Goal: Transaction & Acquisition: Purchase product/service

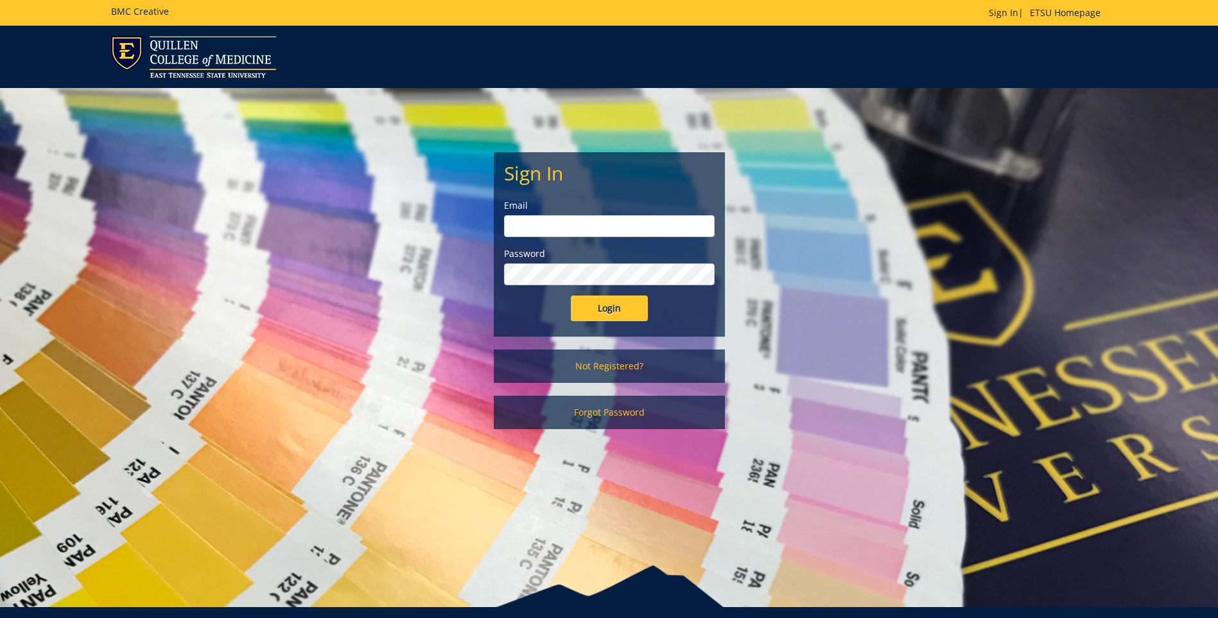
type input "bolingan@etsu.edu"
click at [596, 316] on input "Login" at bounding box center [609, 308] width 77 height 26
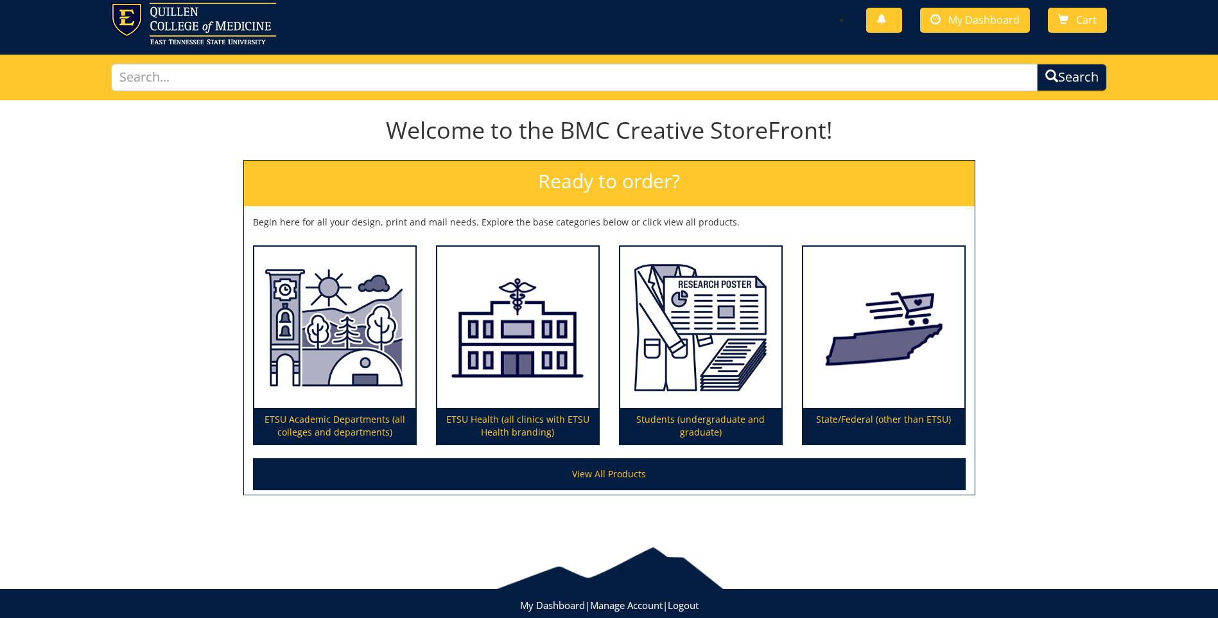
scroll to position [64, 0]
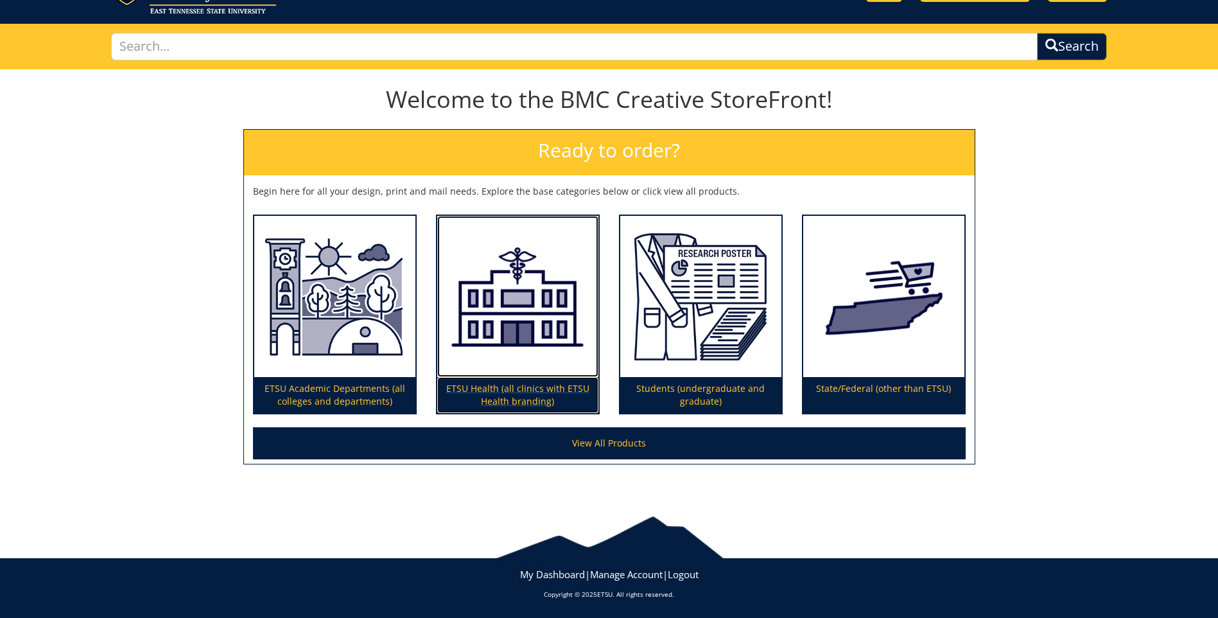
click at [511, 387] on p "ETSU Health (all clinics with ETSU Health branding)" at bounding box center [517, 395] width 161 height 36
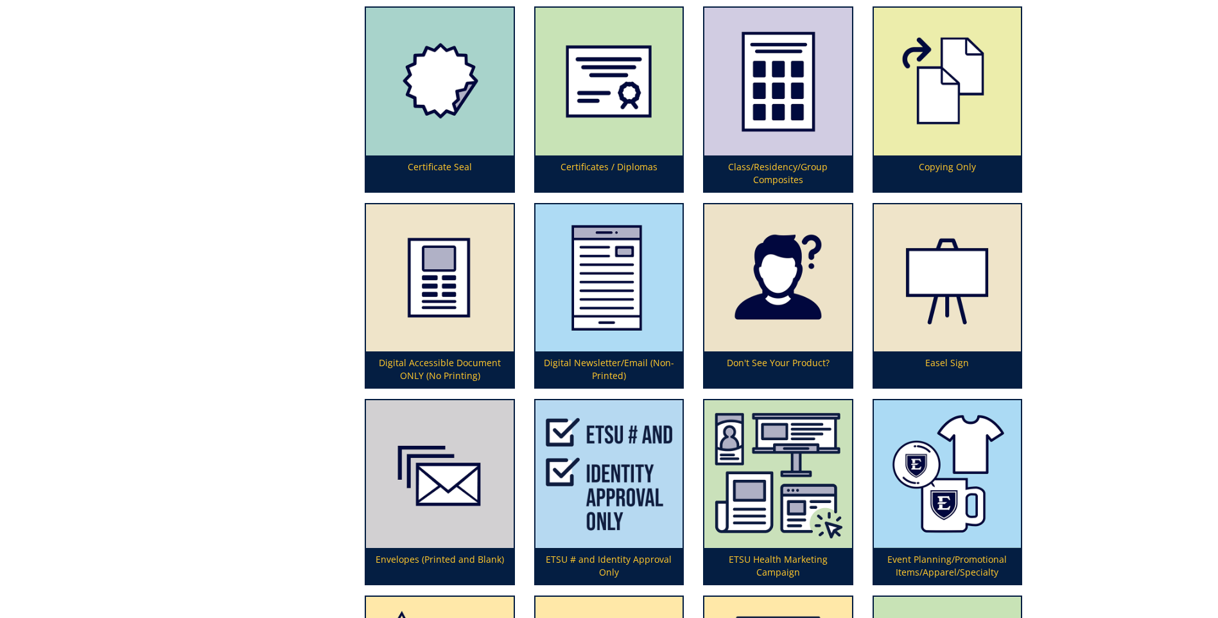
scroll to position [1027, 0]
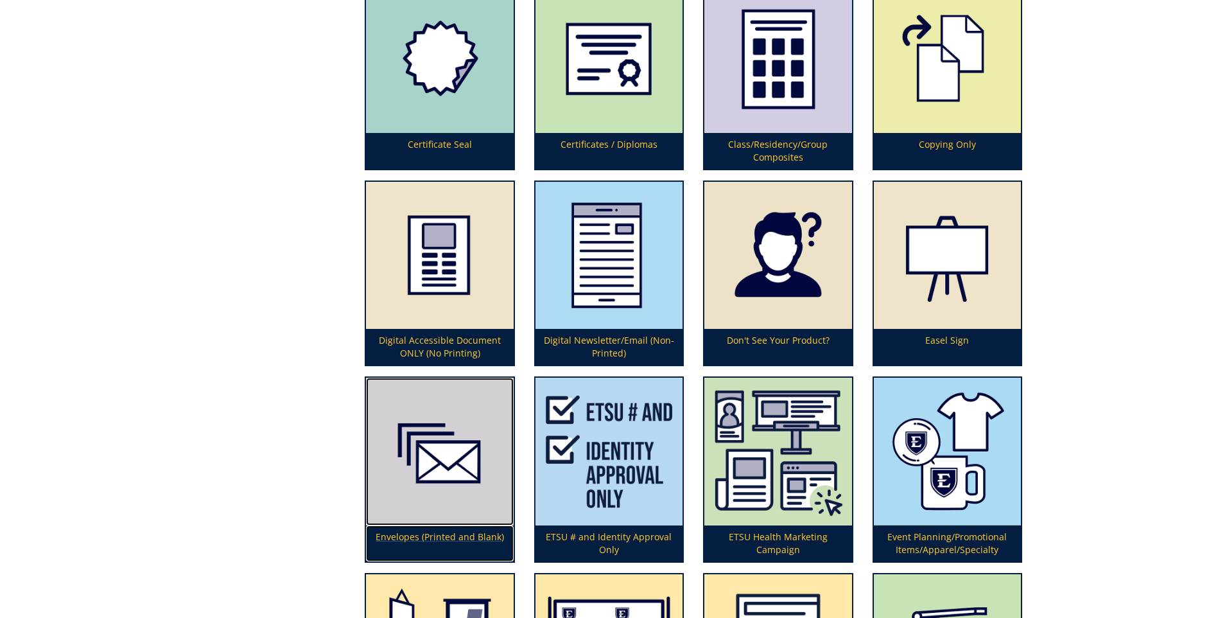
click at [433, 538] on p "Envelopes (Printed and Blank)" at bounding box center [439, 543] width 147 height 36
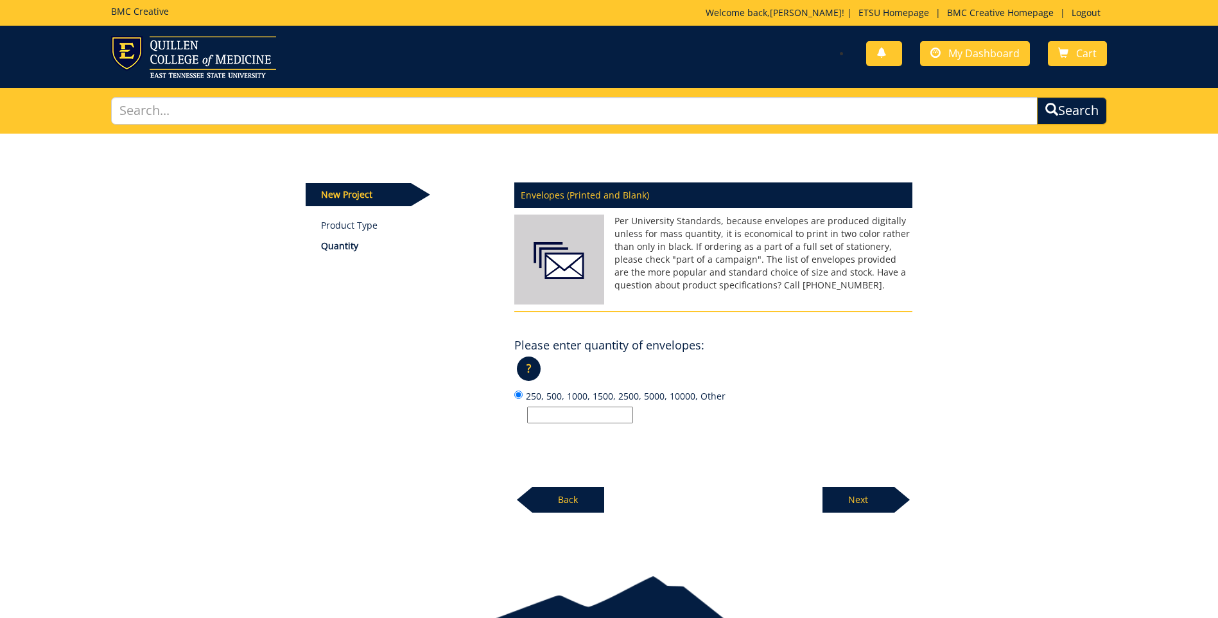
click at [537, 412] on input "250, 500, 1000, 1500, 2500, 5000, 10000, Other" at bounding box center [580, 414] width 106 height 17
type input "1000"
click at [862, 503] on p "Next" at bounding box center [858, 500] width 72 height 26
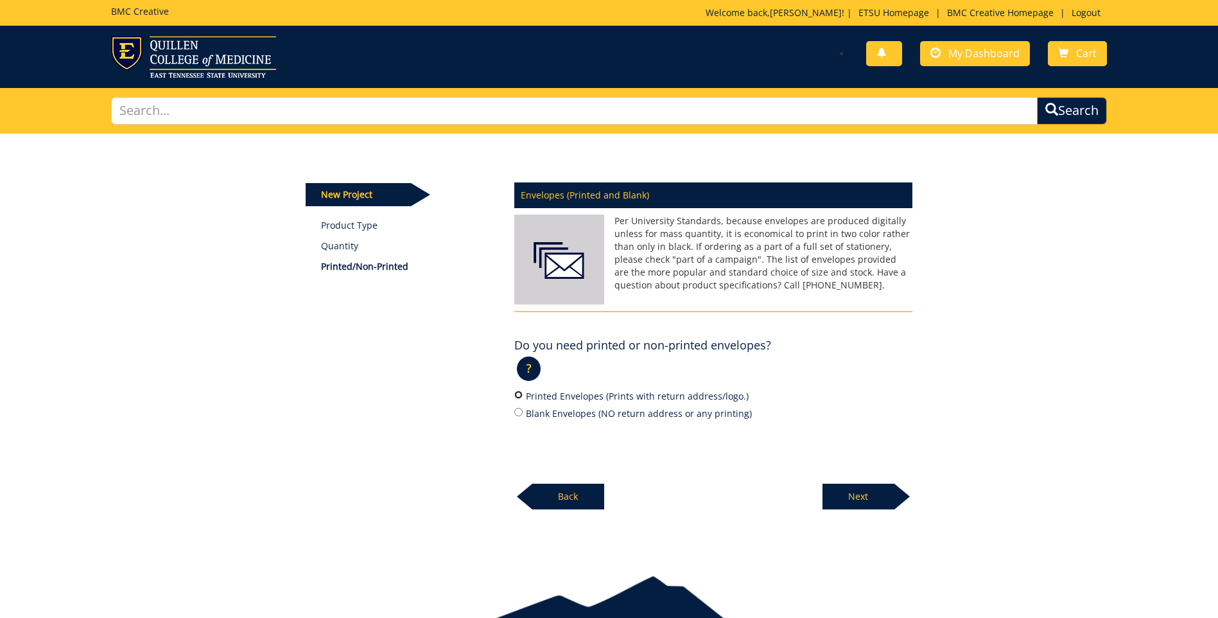
click at [520, 395] on input "Printed Envelopes (Prints with return address/logo.)" at bounding box center [518, 394] width 8 height 8
radio input "true"
click at [874, 496] on p "Next" at bounding box center [858, 496] width 72 height 26
